Goal: Information Seeking & Learning: Find specific fact

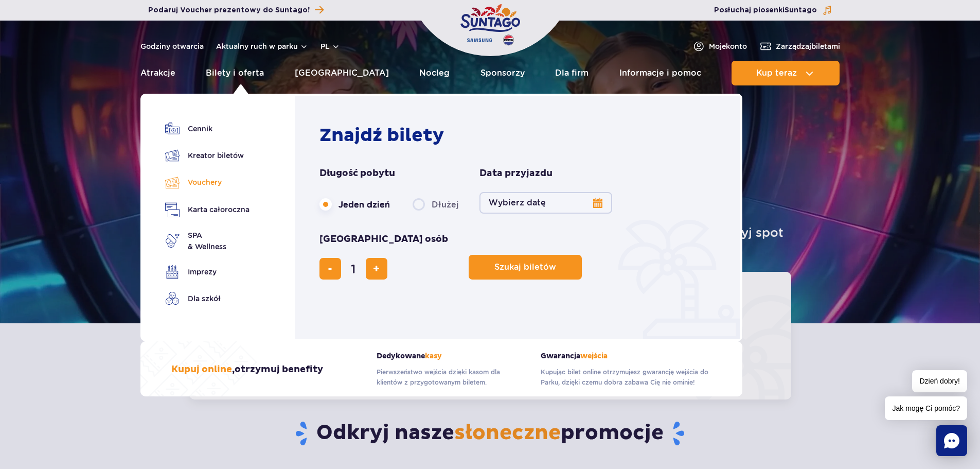
click at [209, 185] on link "Vouchery" at bounding box center [207, 182] width 84 height 15
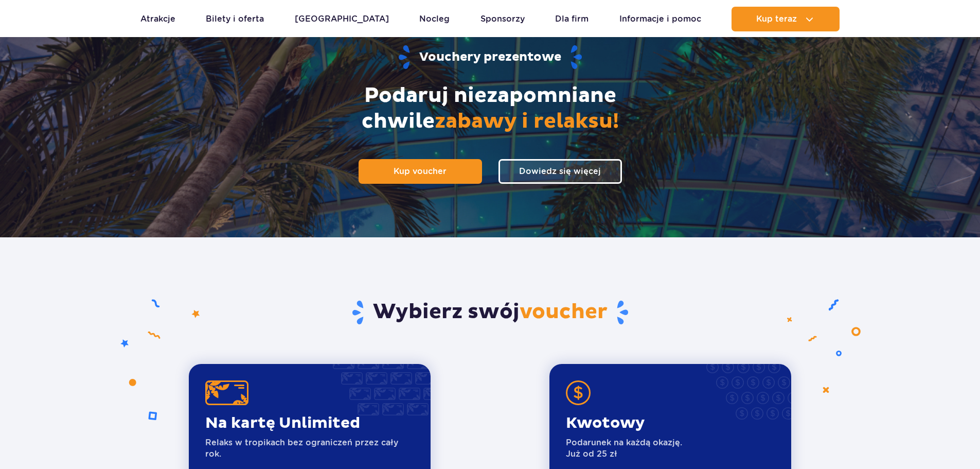
scroll to position [309, 0]
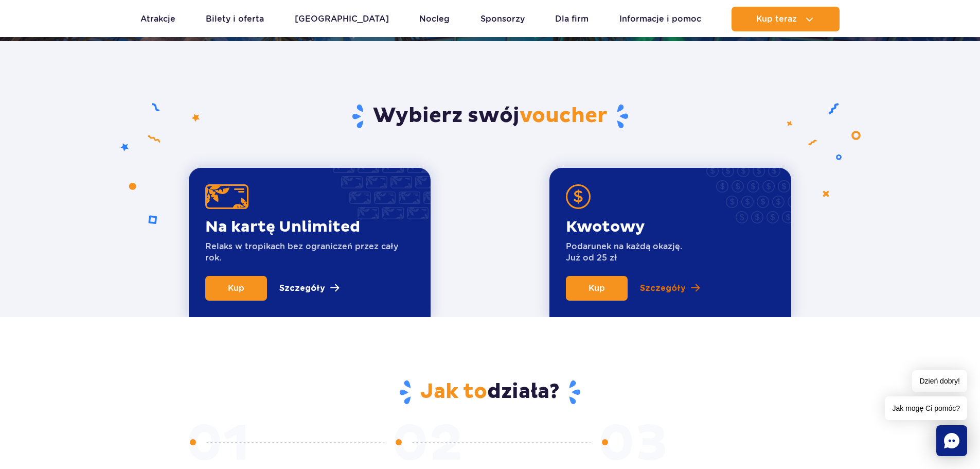
click at [654, 288] on p "Szczegóły" at bounding box center [663, 288] width 46 height 12
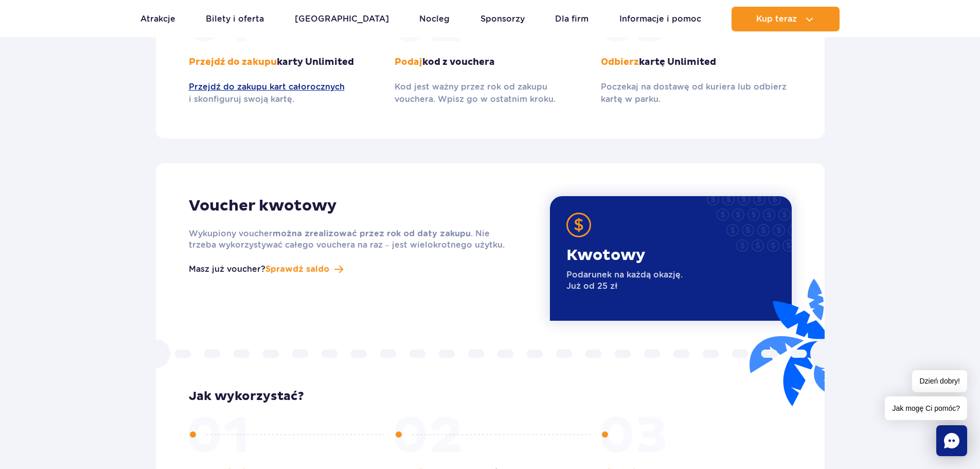
scroll to position [1149, 0]
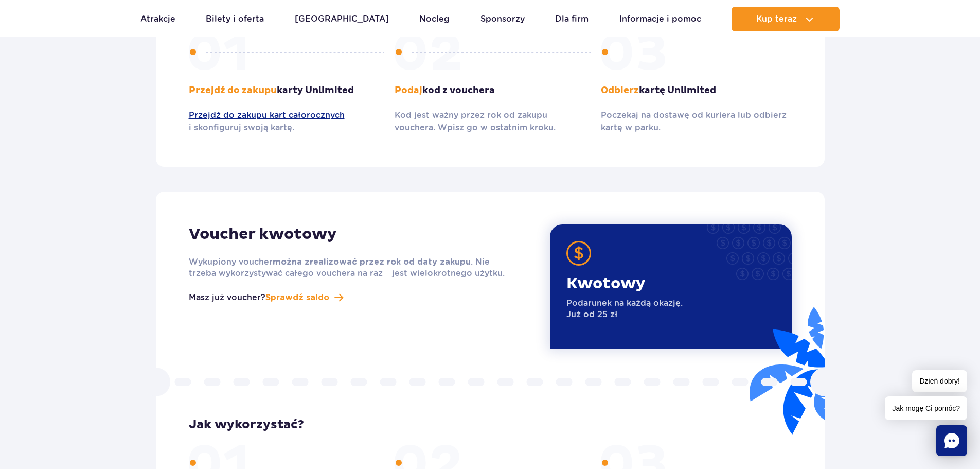
click at [458, 261] on p "Wykupiony voucher można zrealizować przez rok od daty zakupu . Nie trzeba wykor…" at bounding box center [352, 267] width 327 height 23
click at [721, 283] on div "Kwotowy Podarunek na każdą okazję. Już od 25 zł" at bounding box center [671, 286] width 242 height 124
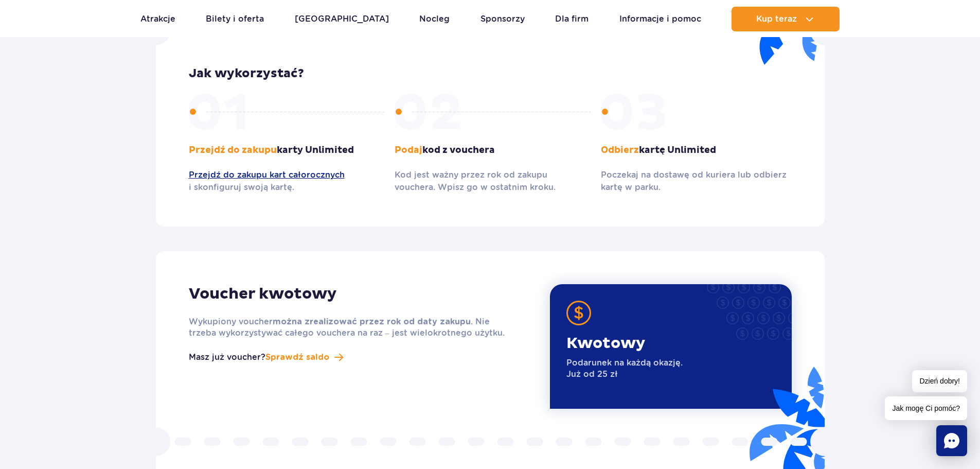
scroll to position [1098, 0]
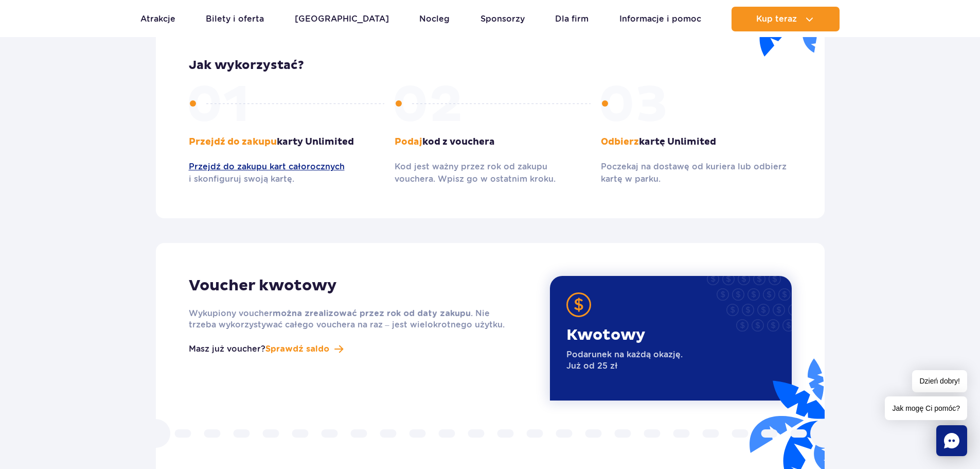
click at [523, 171] on p "Kod jest ważny przez rok od zakupu vouchera. Wpisz go w ostatnim kroku." at bounding box center [490, 172] width 191 height 25
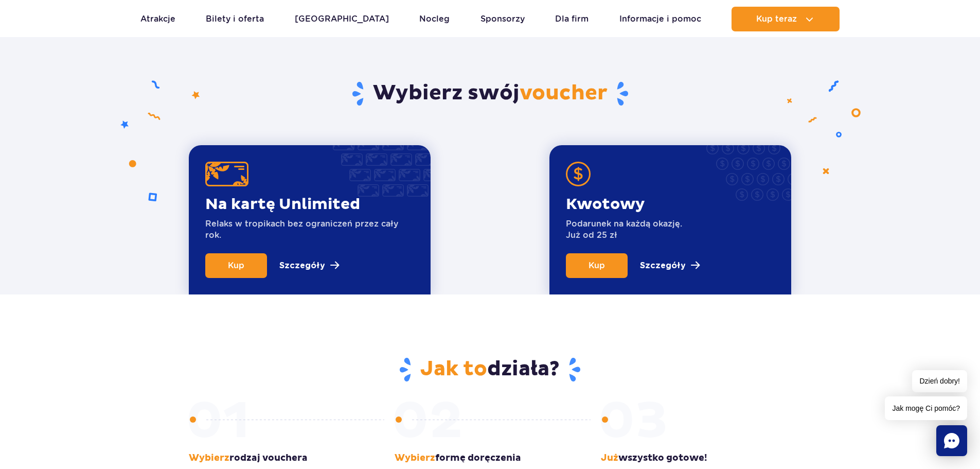
scroll to position [326, 0]
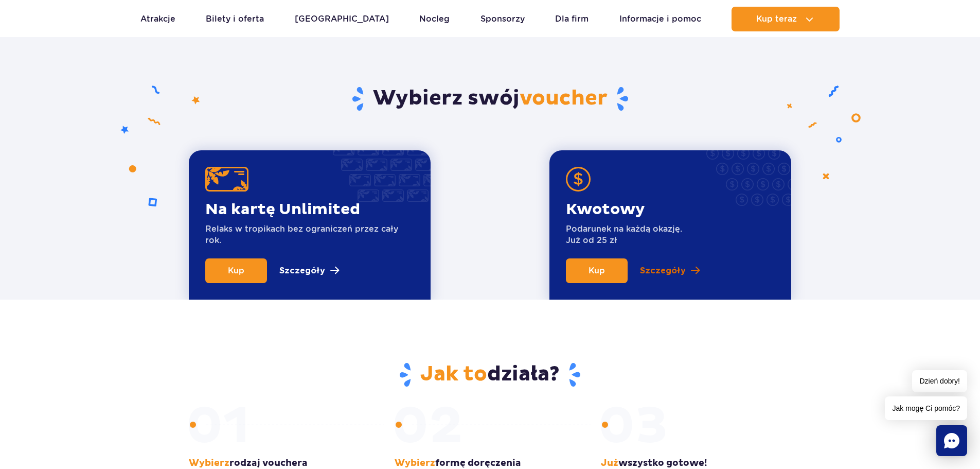
click at [648, 268] on p "Szczegóły" at bounding box center [663, 270] width 46 height 12
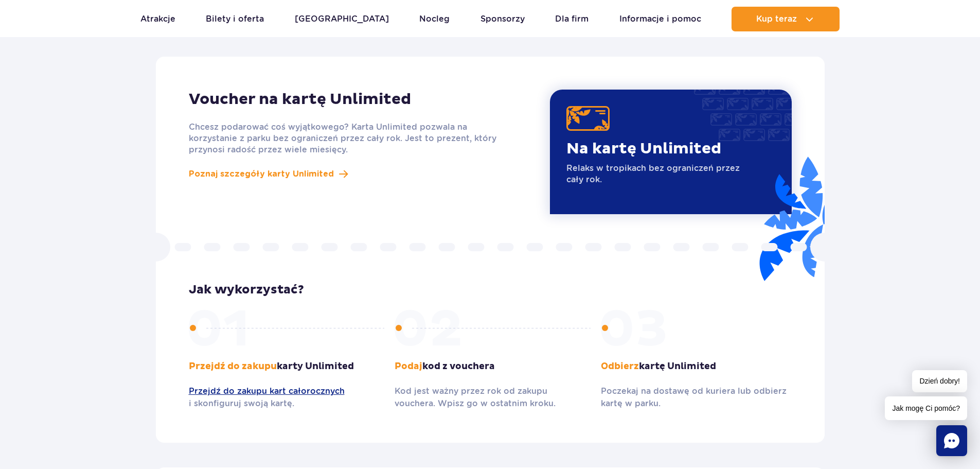
scroll to position [841, 0]
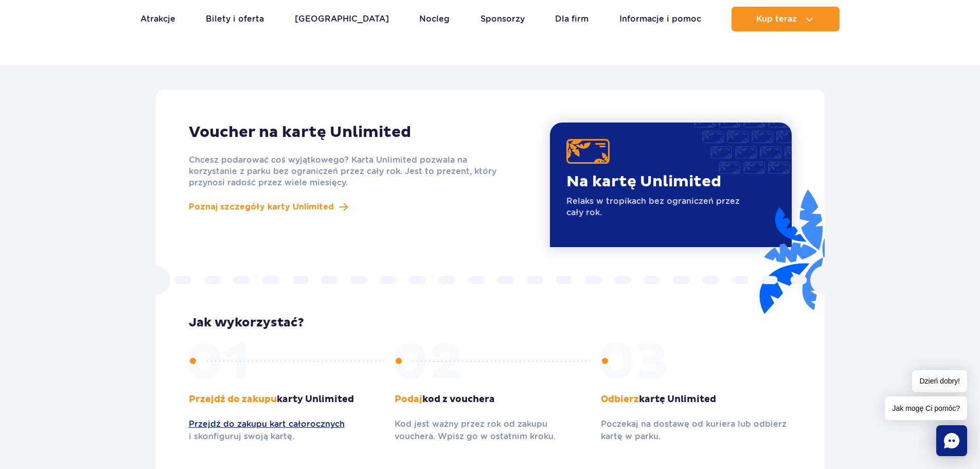
click at [577, 154] on div "Na kartę Unlimited Relaks w tropikach bez ograniczeń przez cały rok." at bounding box center [671, 184] width 242 height 124
click at [263, 201] on span "Poznaj szczegóły karty Unlimited" at bounding box center [261, 207] width 145 height 12
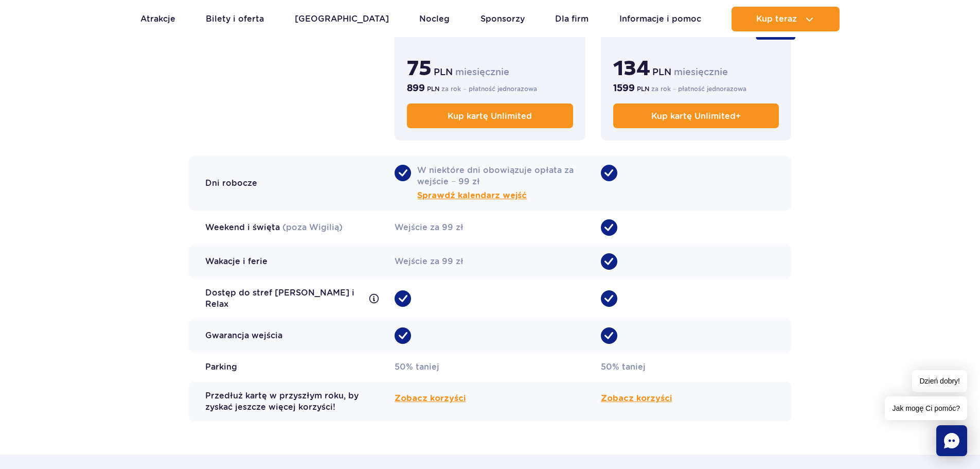
scroll to position [926, 0]
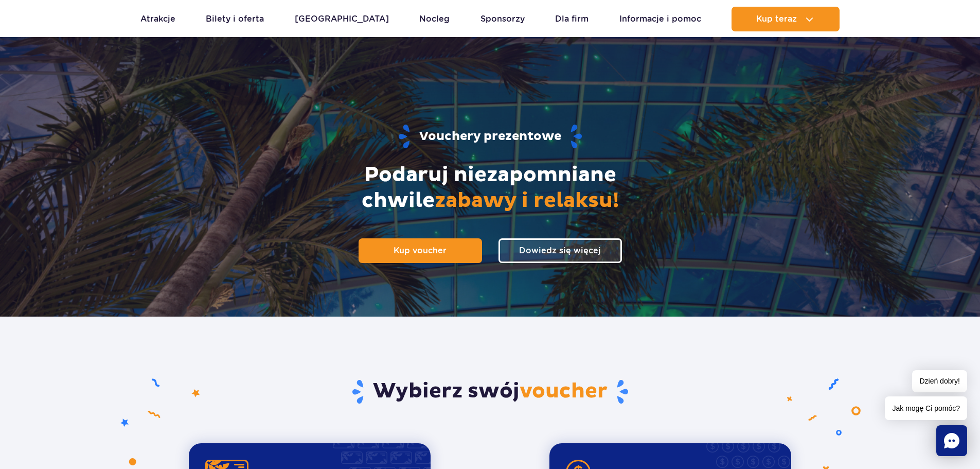
scroll to position [51, 0]
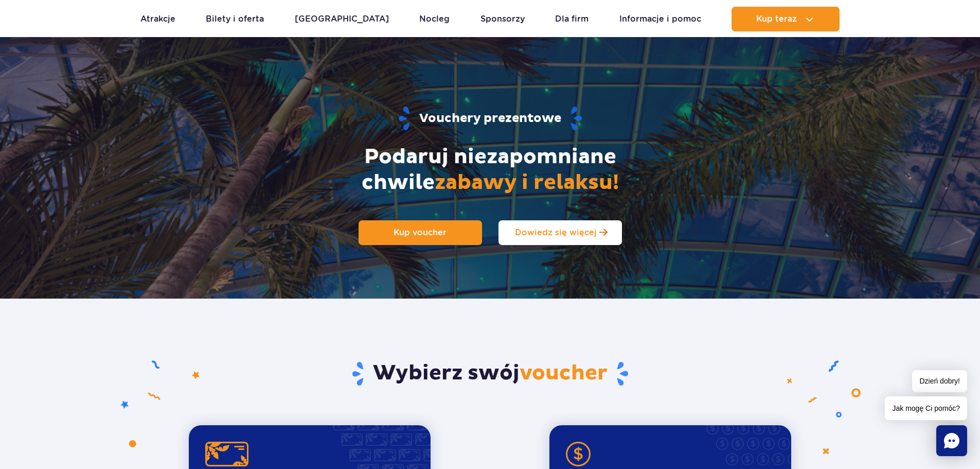
click at [585, 230] on span "Dowiedz się więcej" at bounding box center [556, 232] width 82 height 10
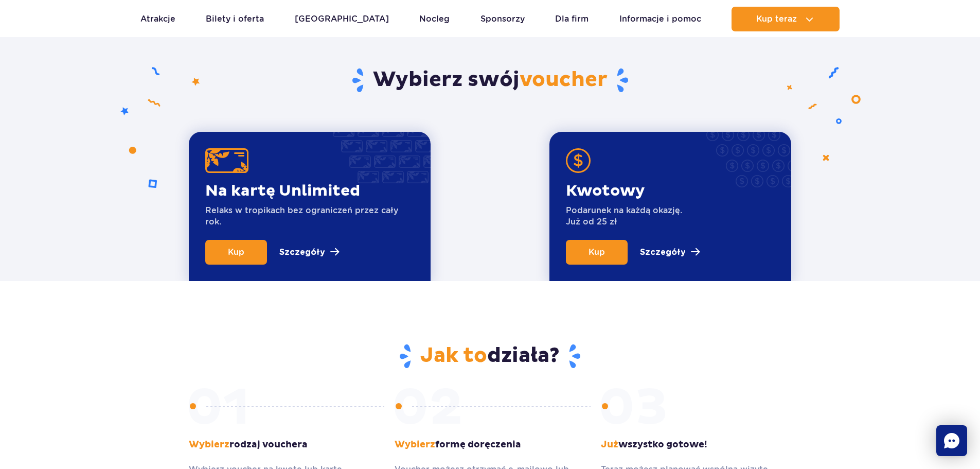
scroll to position [350, 0]
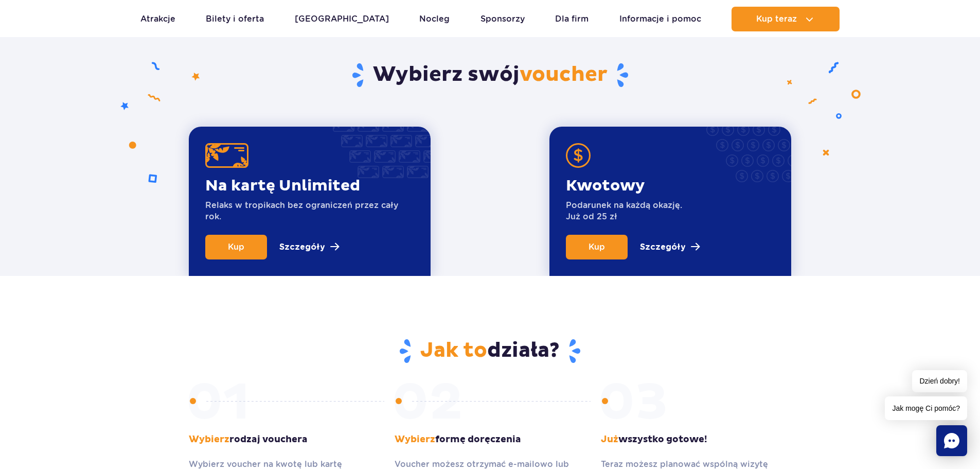
click at [605, 202] on p "Podarunek na każdą okazję. Już od 25 zł" at bounding box center [624, 211] width 116 height 23
click at [606, 249] on link "Kup" at bounding box center [597, 247] width 62 height 25
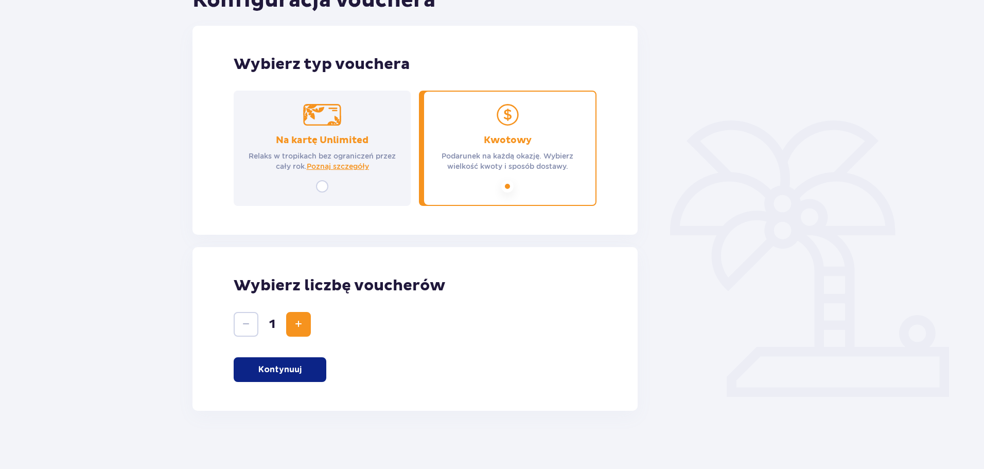
scroll to position [138, 0]
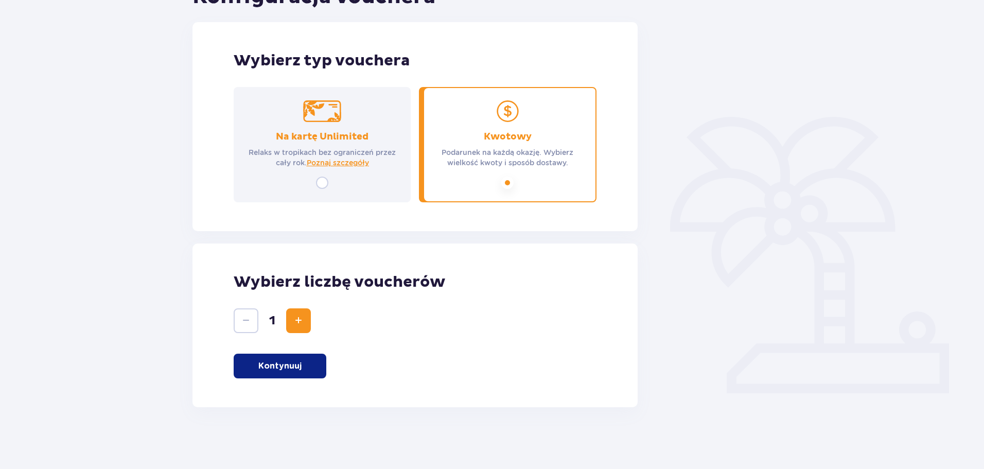
click at [273, 364] on p "Kontynuuj" at bounding box center [279, 365] width 43 height 11
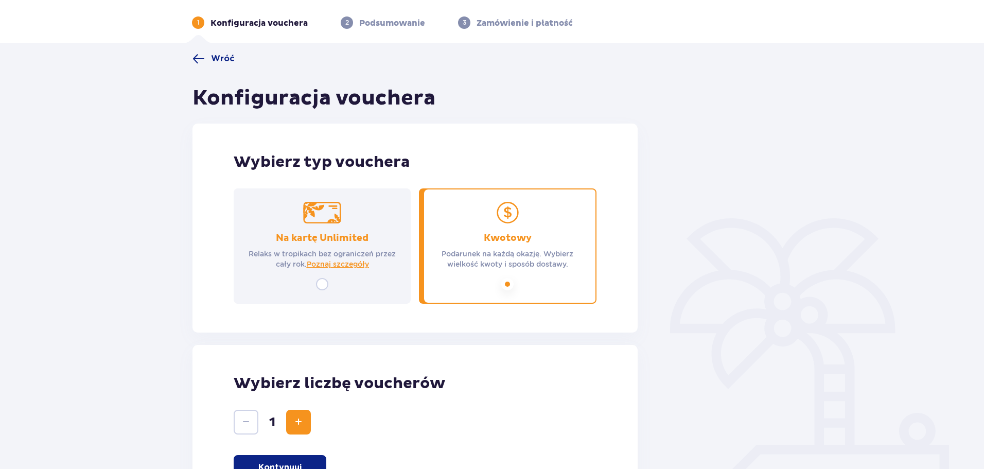
scroll to position [0, 0]
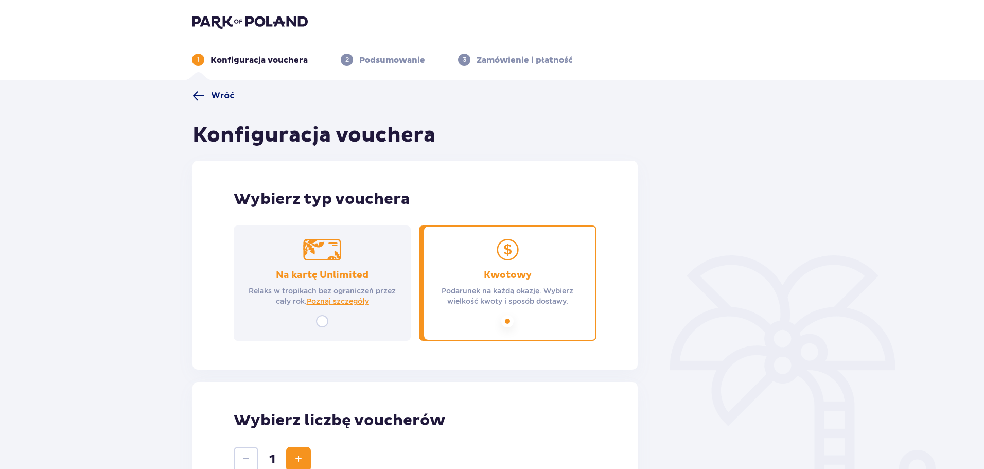
click at [225, 96] on span "Wróć" at bounding box center [223, 95] width 24 height 11
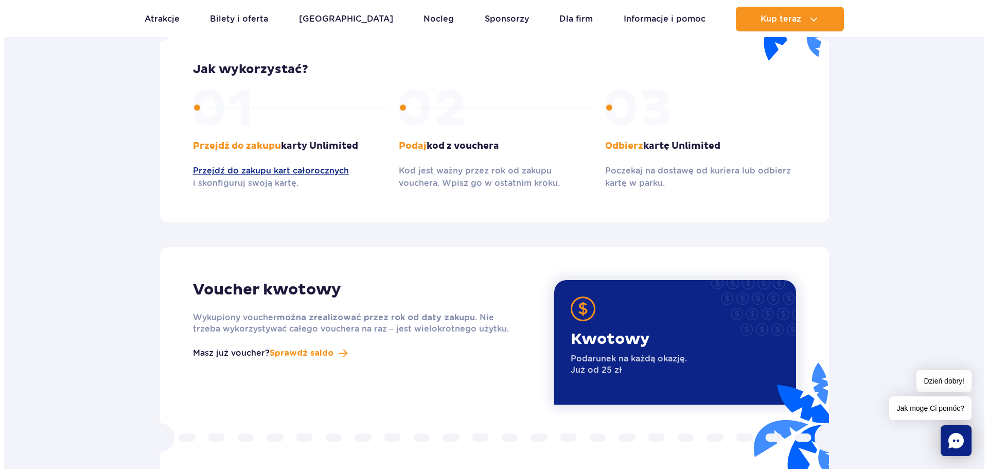
scroll to position [1150, 0]
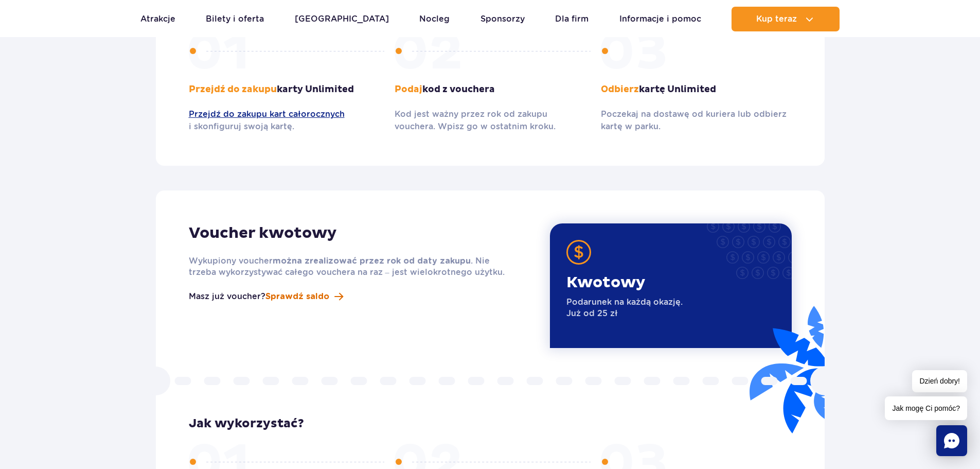
click at [305, 290] on span "Sprawdź saldo" at bounding box center [297, 296] width 64 height 12
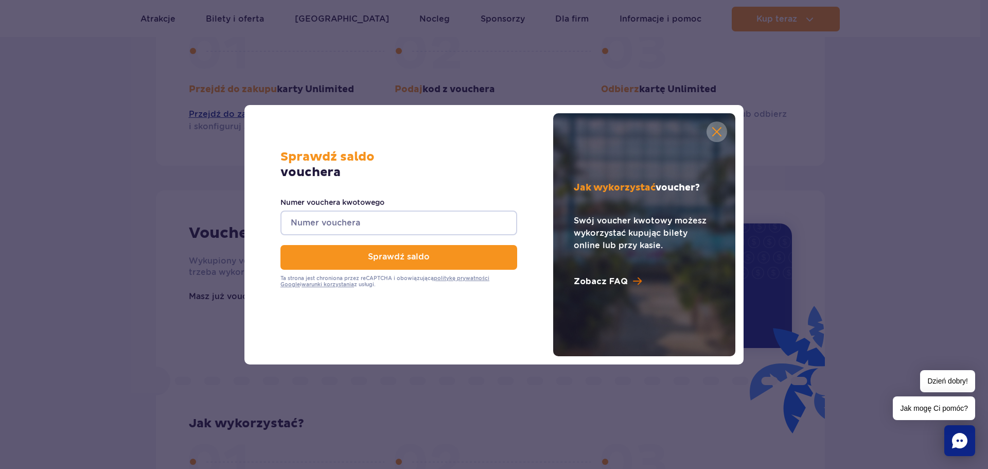
click at [600, 284] on p "Zobacz FAQ" at bounding box center [601, 281] width 54 height 12
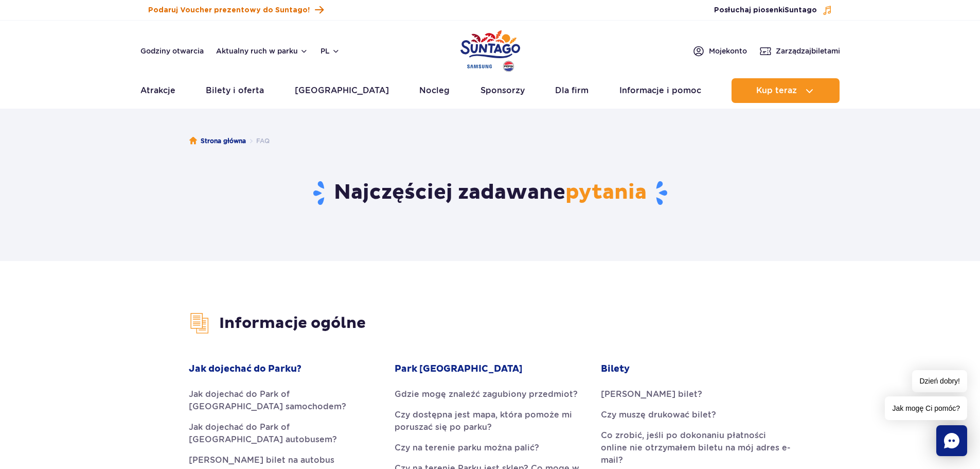
click at [230, 15] on link "Podaruj Voucher prezentowy do Suntago!" at bounding box center [235, 10] width 175 height 14
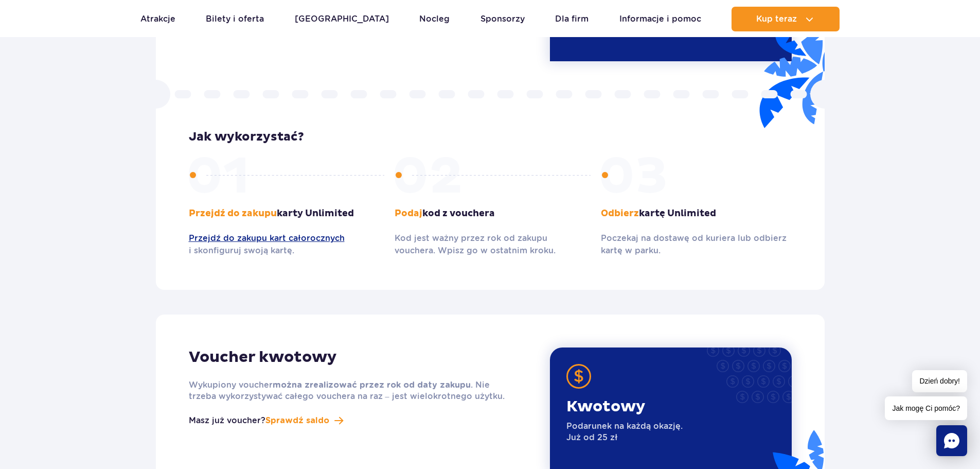
scroll to position [1029, 0]
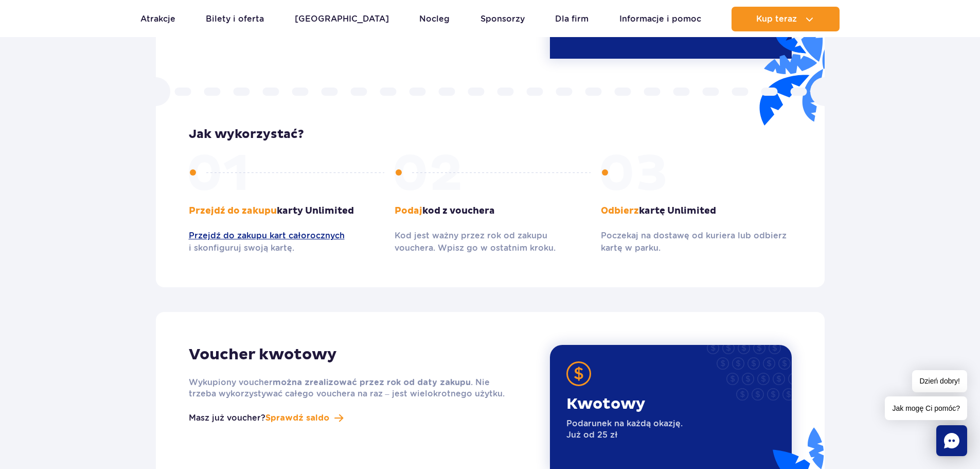
click at [432, 235] on p "Kod jest ważny przez rok od zakupu vouchera. Wpisz go w ostatnim kroku." at bounding box center [490, 241] width 191 height 25
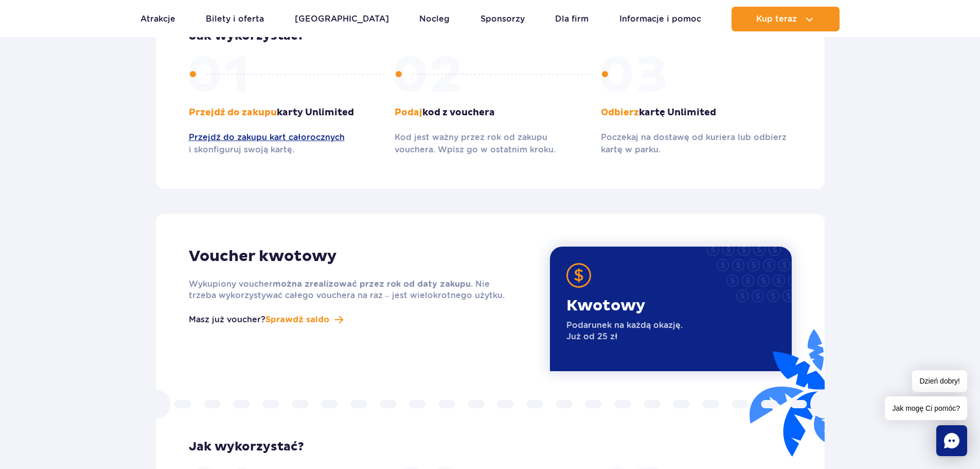
scroll to position [1286, 0]
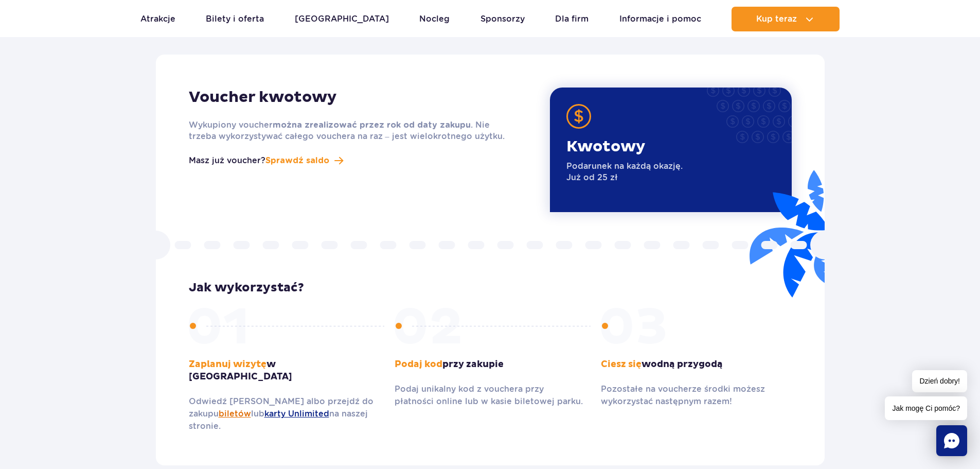
click at [219, 408] on link "biletów" at bounding box center [235, 413] width 32 height 10
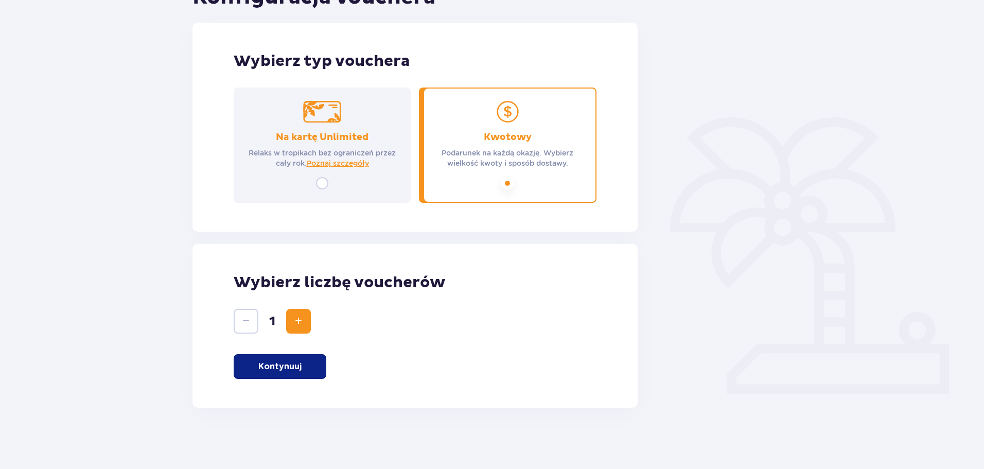
scroll to position [138, 0]
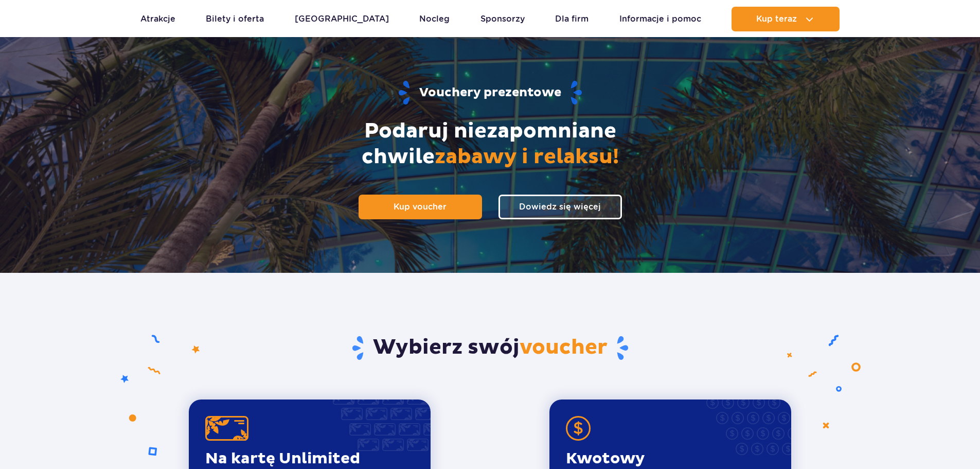
scroll to position [51, 0]
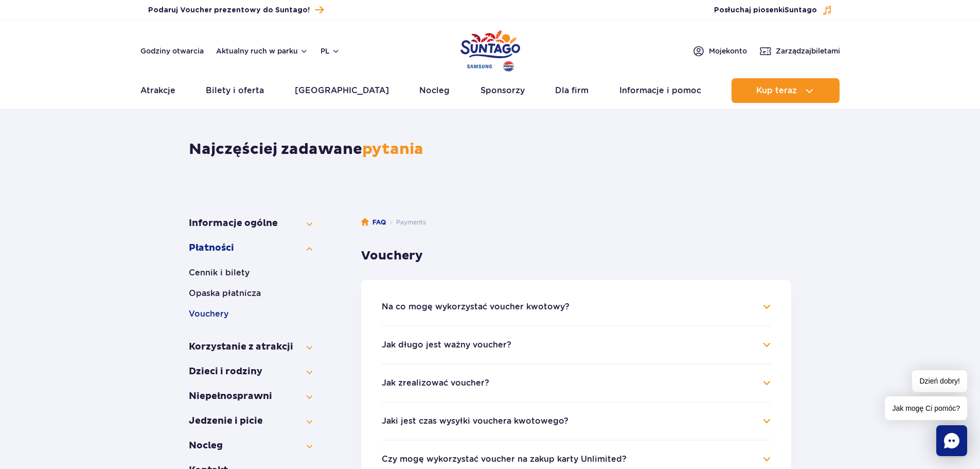
click at [768, 309] on h4 "Na co mogę wykorzystać voucher kwotowy?" at bounding box center [576, 306] width 389 height 12
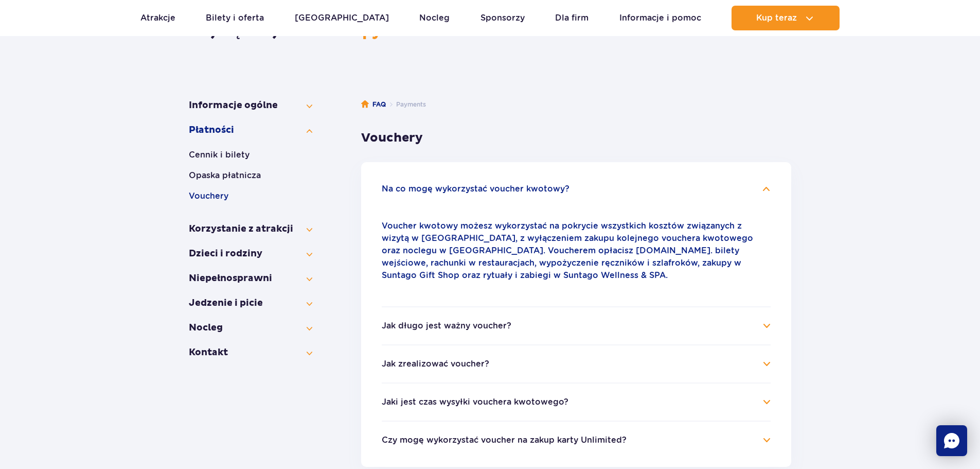
scroll to position [206, 0]
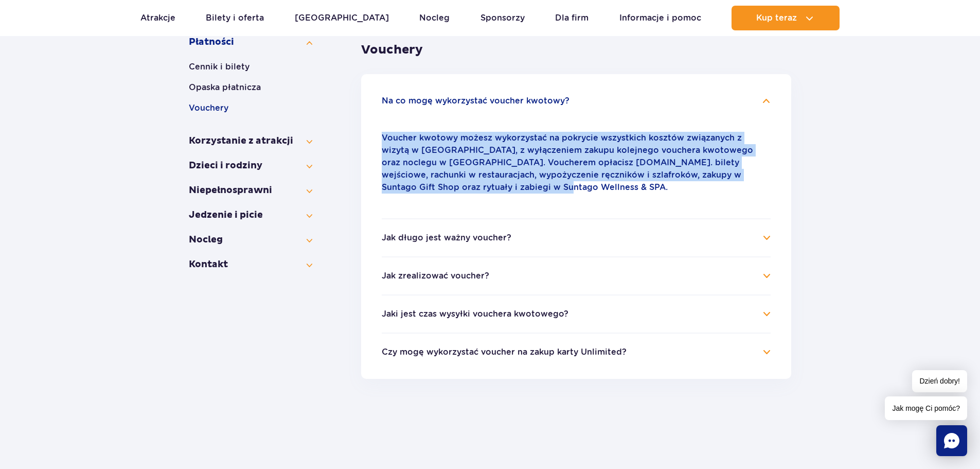
drag, startPoint x: 454, startPoint y: 186, endPoint x: 379, endPoint y: 138, distance: 89.8
click at [379, 138] on ul "Na co mogę wykorzystać voucher kwotowy? Voucher kwotowy możesz wykorzystać na p…" at bounding box center [576, 226] width 430 height 305
copy p "Voucher kwotowy możesz wykorzystać na pokrycie wszystkich kosztów związanych z …"
